Goal: Navigation & Orientation: Find specific page/section

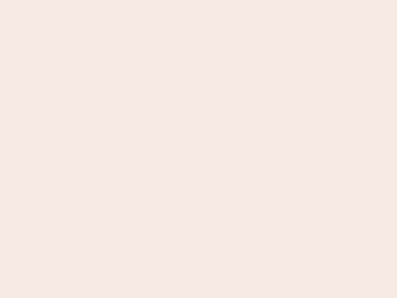
click at [199, 149] on nb-app "Almost there Thank you for registering for Newbook. Your account is under revie…" at bounding box center [198, 149] width 397 height 298
click at [199, 0] on nb-app "Almost there Thank you for registering for Newbook. Your account is under revie…" at bounding box center [198, 149] width 397 height 298
click at [212, 0] on nb-app "Almost there Thank you for registering for Newbook. Your account is under revie…" at bounding box center [198, 149] width 397 height 298
click at [199, 149] on nb-app "Almost there Thank you for registering for Newbook. Your account is under revie…" at bounding box center [198, 149] width 397 height 298
click at [199, 0] on nb-app "Almost there Thank you for registering for Newbook. Your account is under revie…" at bounding box center [198, 149] width 397 height 298
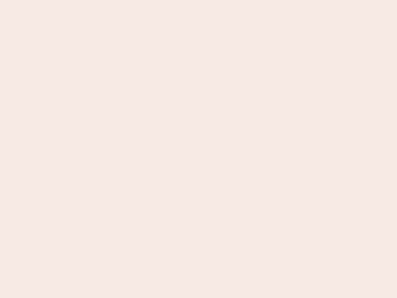
click at [139, 0] on nb-app "Almost there Thank you for registering for Newbook. Your account is under revie…" at bounding box center [198, 149] width 397 height 298
click at [199, 149] on nb-app "Almost there Thank you for registering for Newbook. Your account is under revie…" at bounding box center [198, 149] width 397 height 298
click at [199, 0] on nb-app "Almost there Thank you for registering for Newbook. Your account is under revie…" at bounding box center [198, 149] width 397 height 298
click at [139, 0] on nb-app "Almost there Thank you for registering for Newbook. Your account is under revie…" at bounding box center [198, 149] width 397 height 298
click at [199, 149] on nb-app "Almost there Thank you for registering for Newbook. Your account is under revie…" at bounding box center [198, 149] width 397 height 298
